Goal: Task Accomplishment & Management: Manage account settings

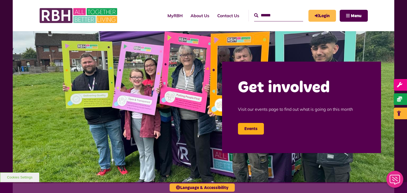
click at [318, 19] on link "Login" at bounding box center [322, 16] width 28 height 12
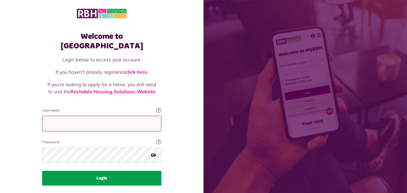
type input "**********"
click at [114, 171] on button "Login" at bounding box center [101, 178] width 119 height 15
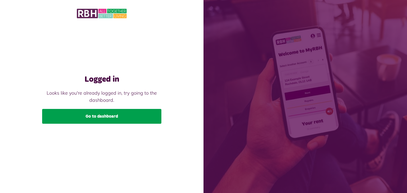
click at [106, 113] on link "Go to dashboard" at bounding box center [101, 116] width 119 height 15
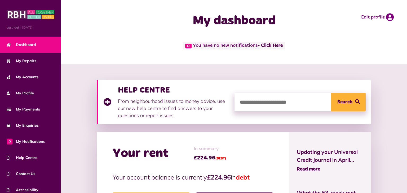
click at [266, 96] on input "search" at bounding box center [299, 102] width 131 height 19
drag, startPoint x: 269, startPoint y: 90, endPoint x: 327, endPoint y: 68, distance: 62.1
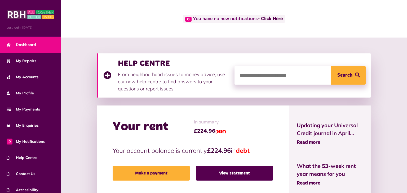
scroll to position [30, 0]
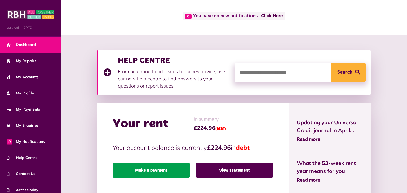
click at [151, 170] on link "Make a payment" at bounding box center [151, 170] width 77 height 15
